Goal: Information Seeking & Learning: Compare options

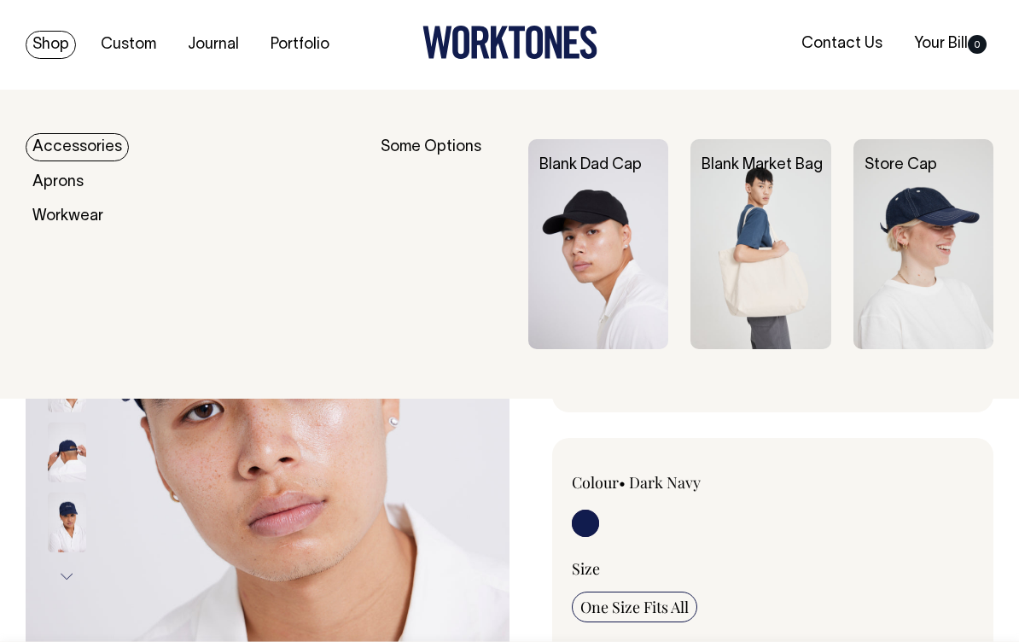
click at [909, 294] on img at bounding box center [923, 244] width 140 height 210
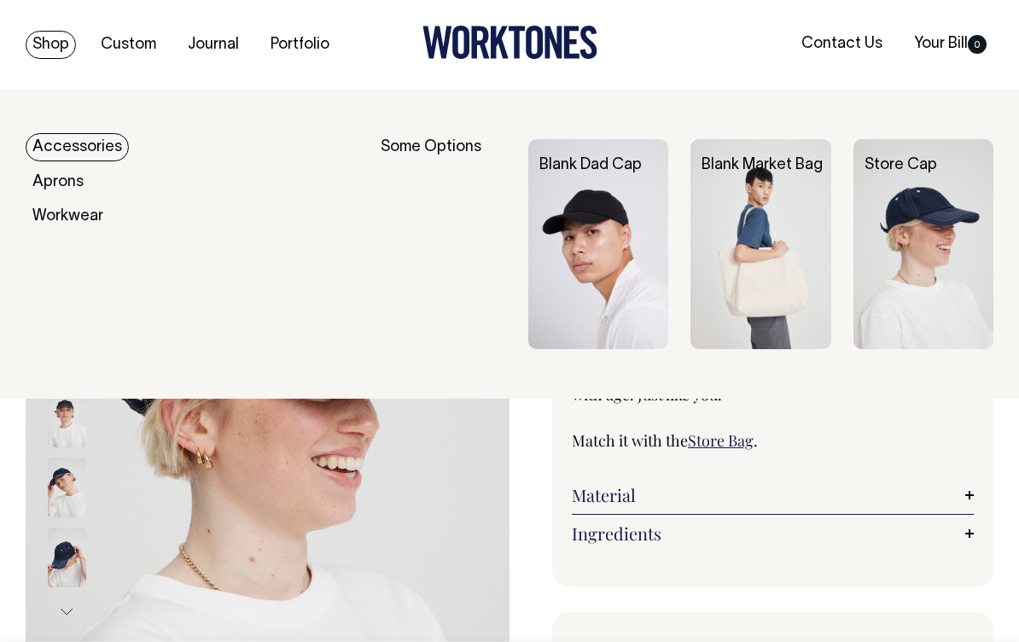
click at [590, 273] on img at bounding box center [598, 244] width 140 height 210
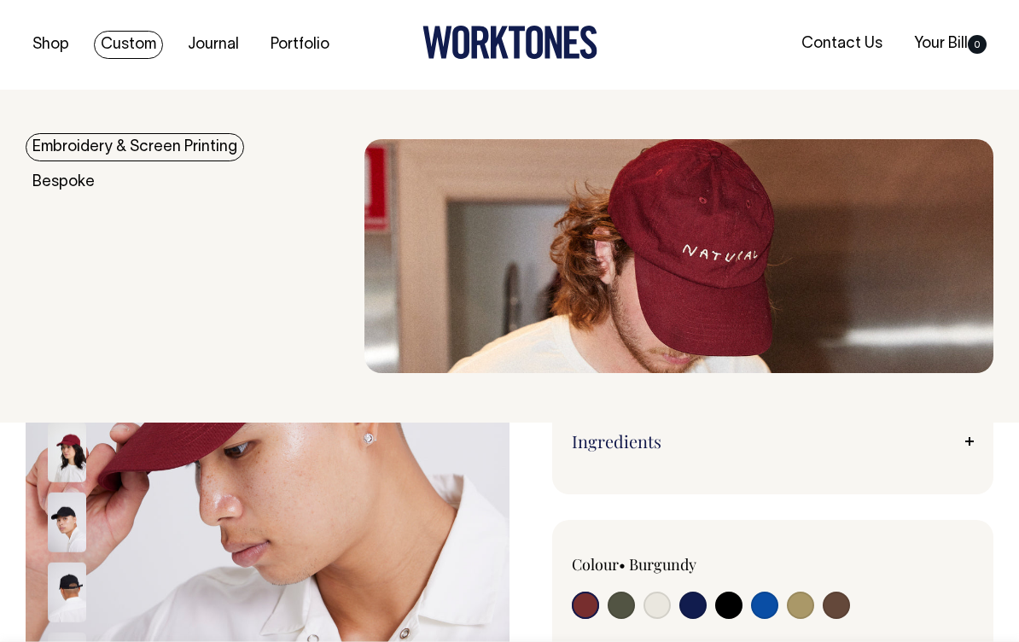
click at [213, 54] on link "Journal" at bounding box center [213, 45] width 65 height 28
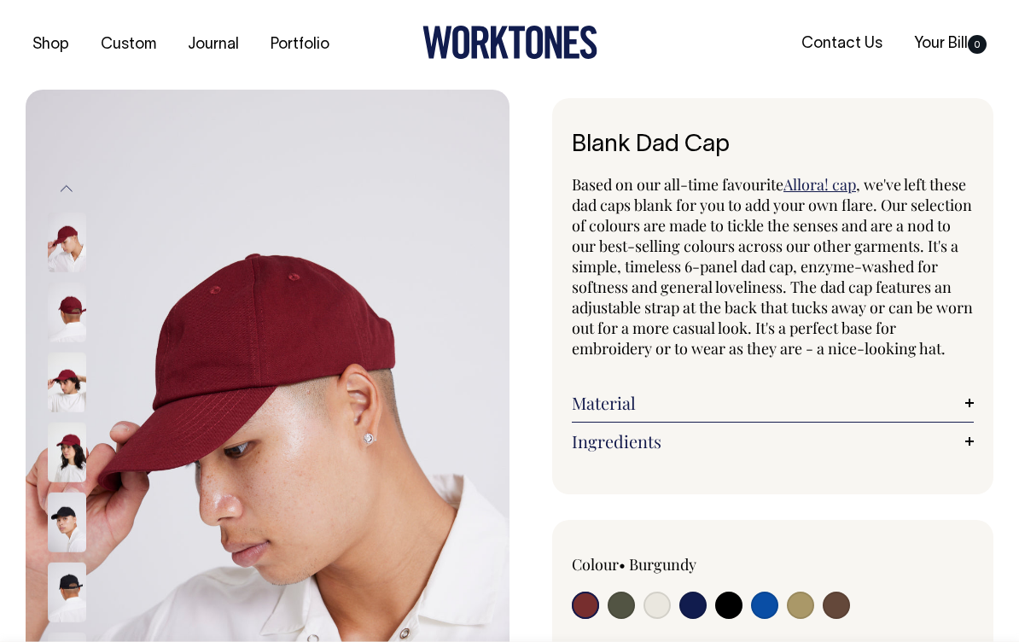
click at [317, 45] on link "Portfolio" at bounding box center [300, 45] width 73 height 28
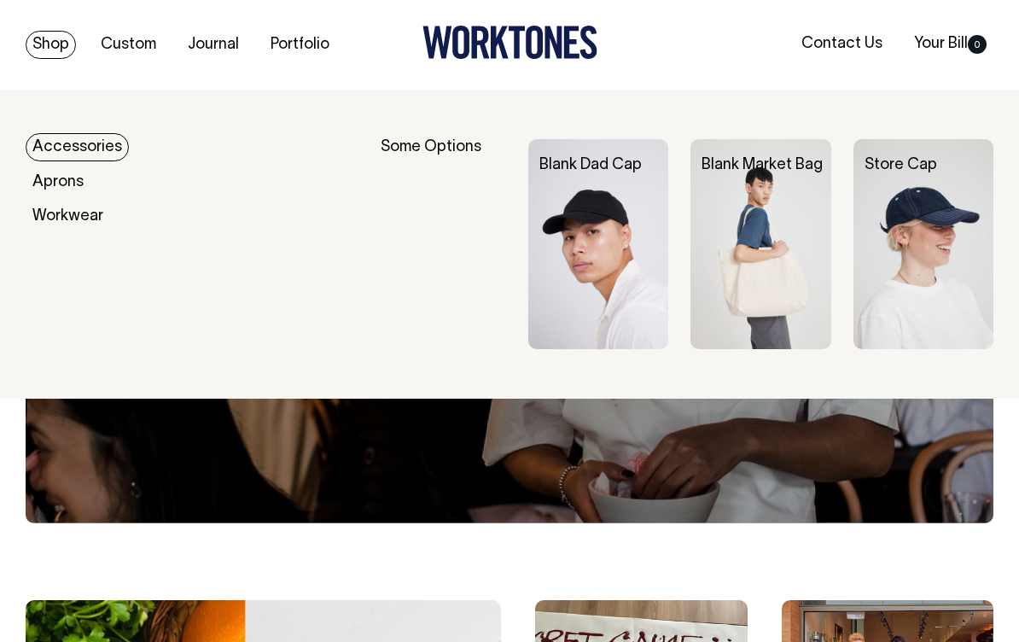
click at [793, 309] on img at bounding box center [760, 244] width 140 height 210
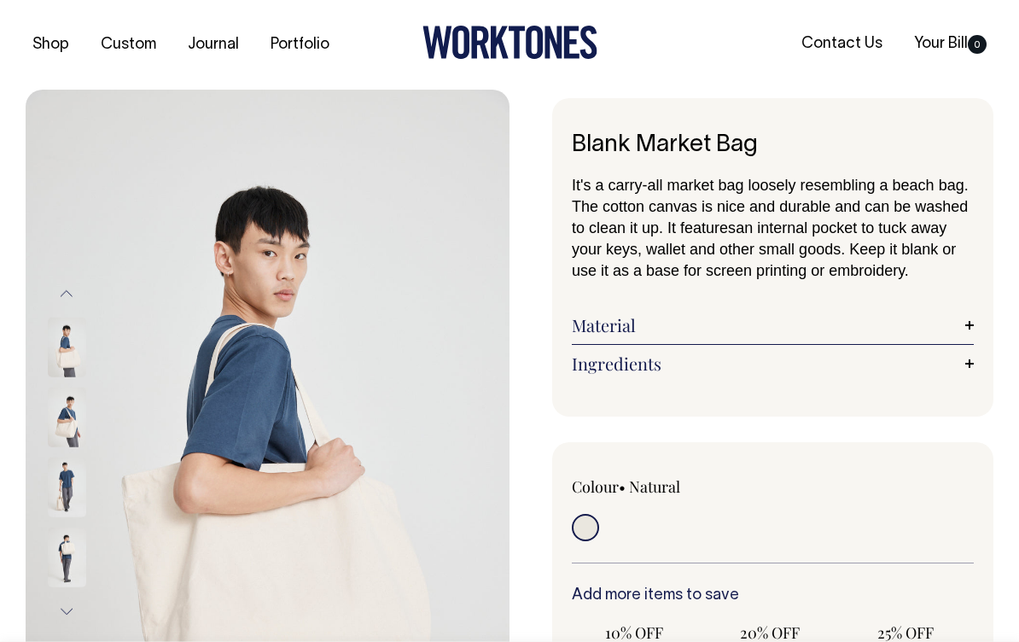
click at [85, 416] on img at bounding box center [67, 417] width 38 height 60
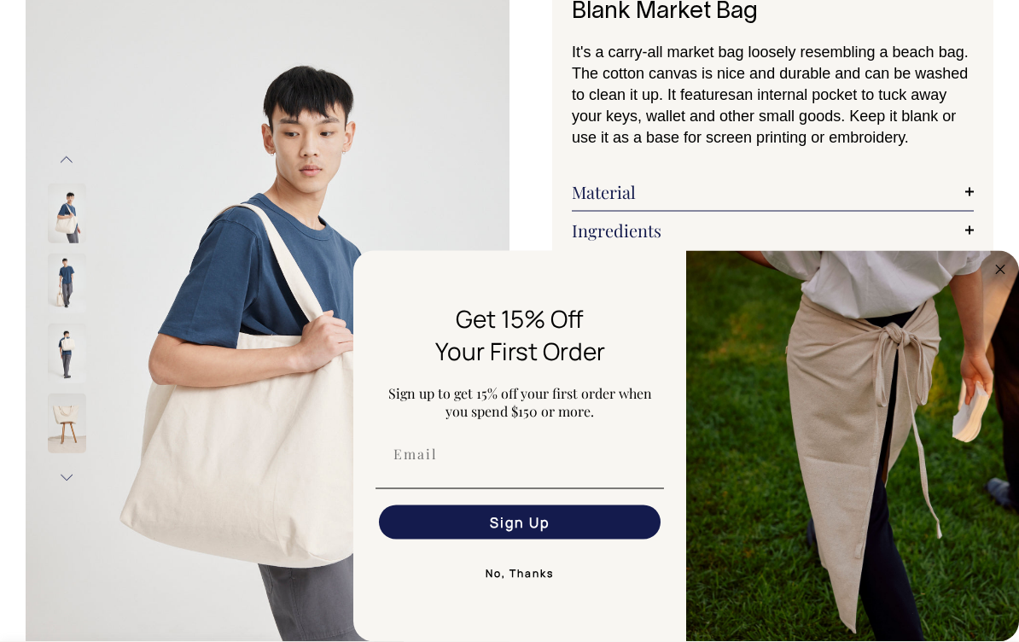
scroll to position [132, 0]
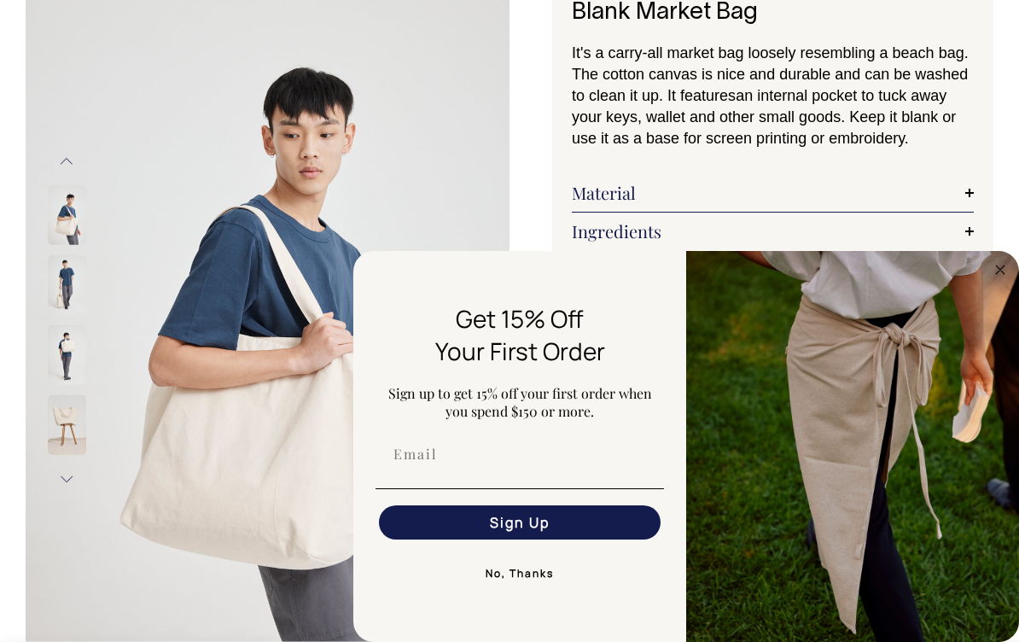
click at [1010, 316] on img "FLYOUT Form" at bounding box center [852, 446] width 333 height 391
click at [999, 274] on icon "Close dialog" at bounding box center [1000, 269] width 9 height 9
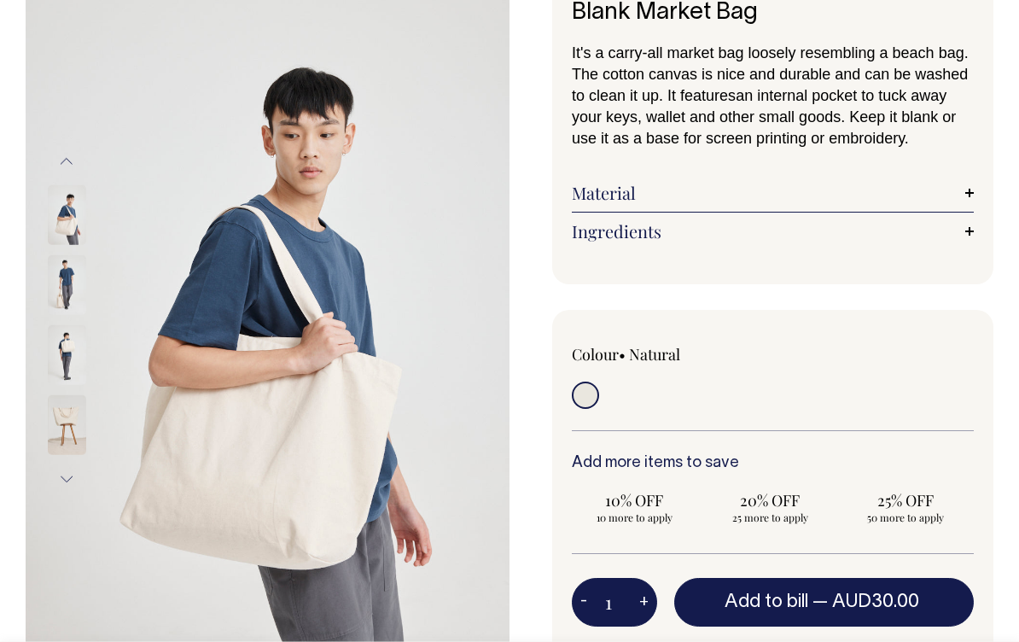
click at [75, 285] on img at bounding box center [67, 285] width 38 height 60
click at [73, 362] on img at bounding box center [67, 355] width 38 height 60
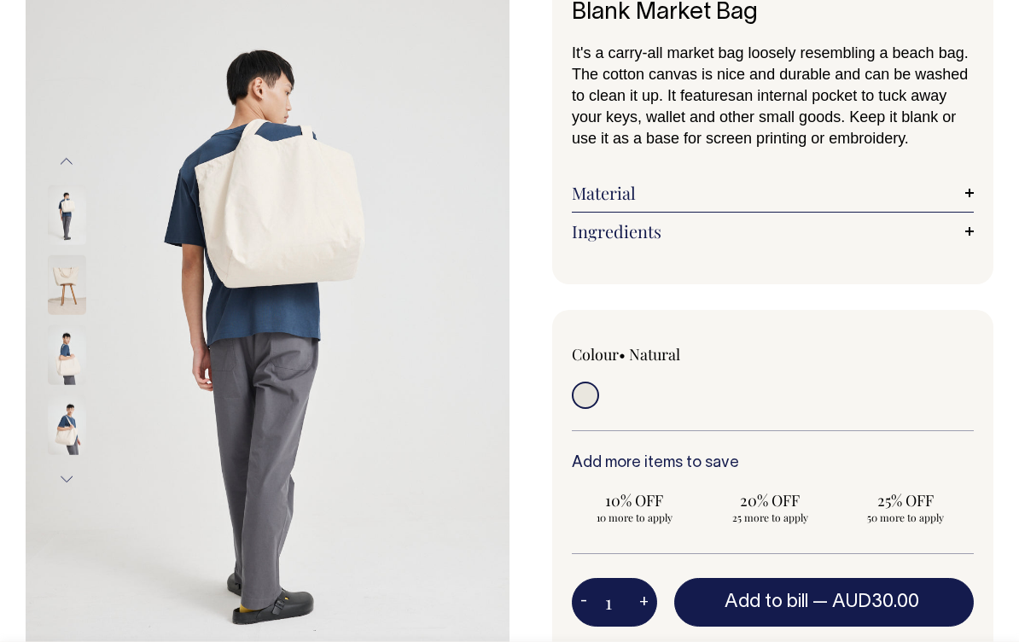
click at [69, 436] on img at bounding box center [67, 425] width 38 height 60
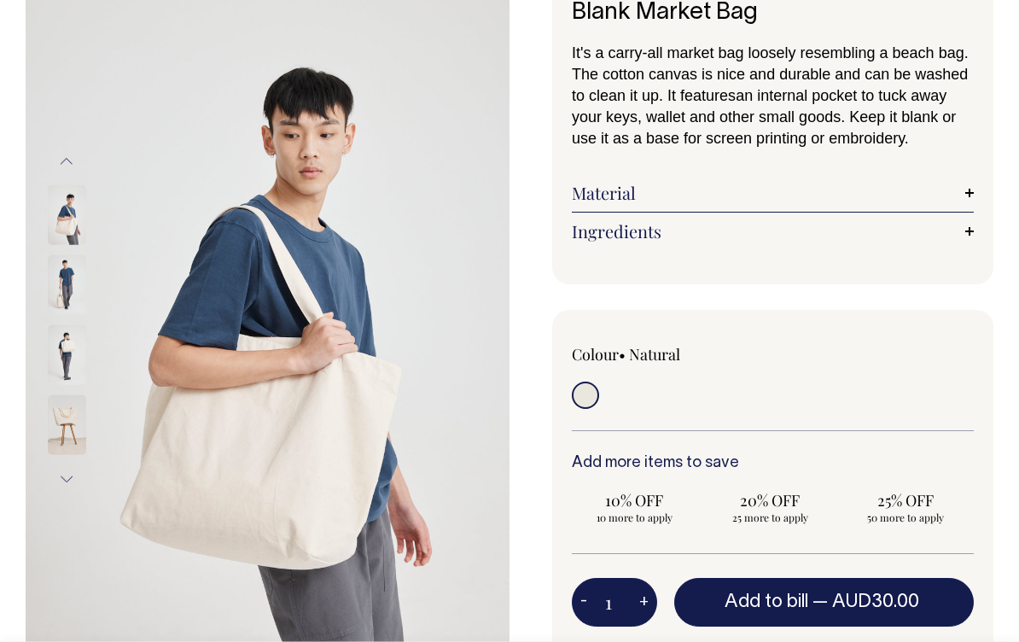
click at [77, 370] on img at bounding box center [67, 355] width 38 height 60
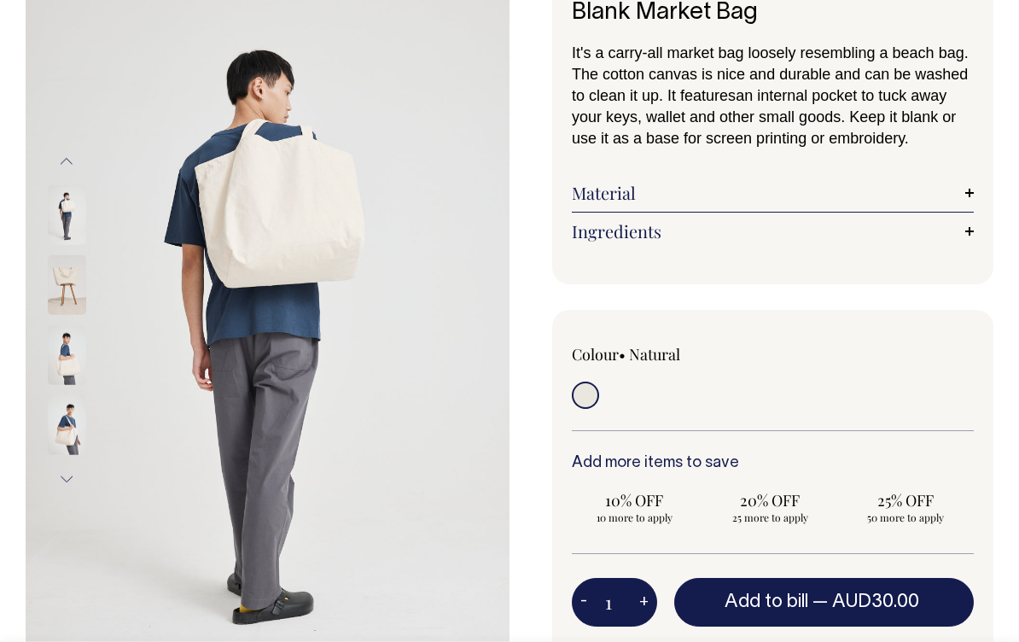
click at [965, 236] on link "Ingredients" at bounding box center [773, 231] width 402 height 20
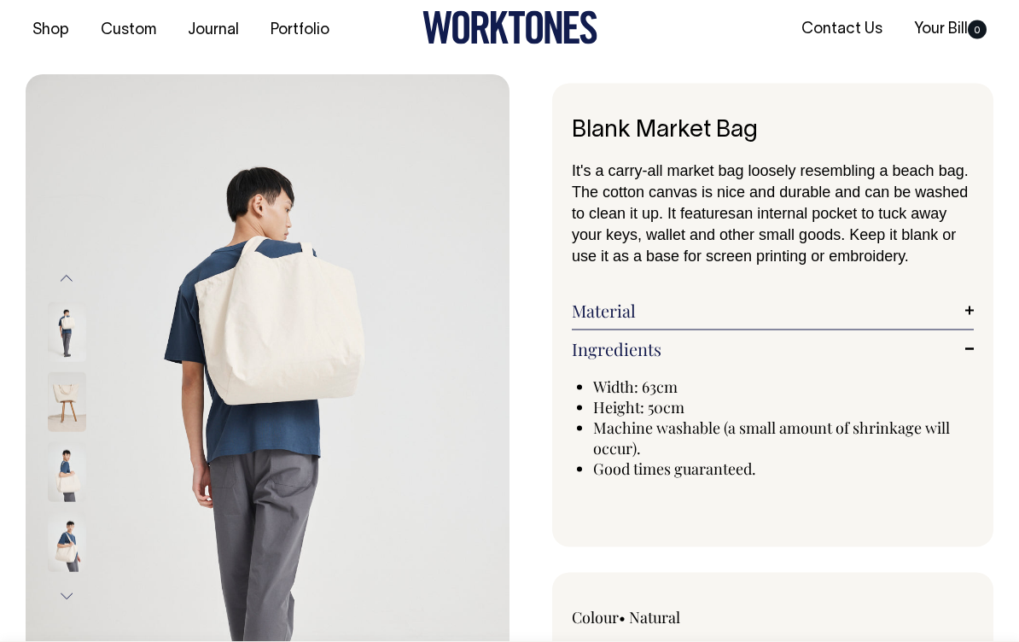
scroll to position [0, 0]
